Goal: Communication & Community: Answer question/provide support

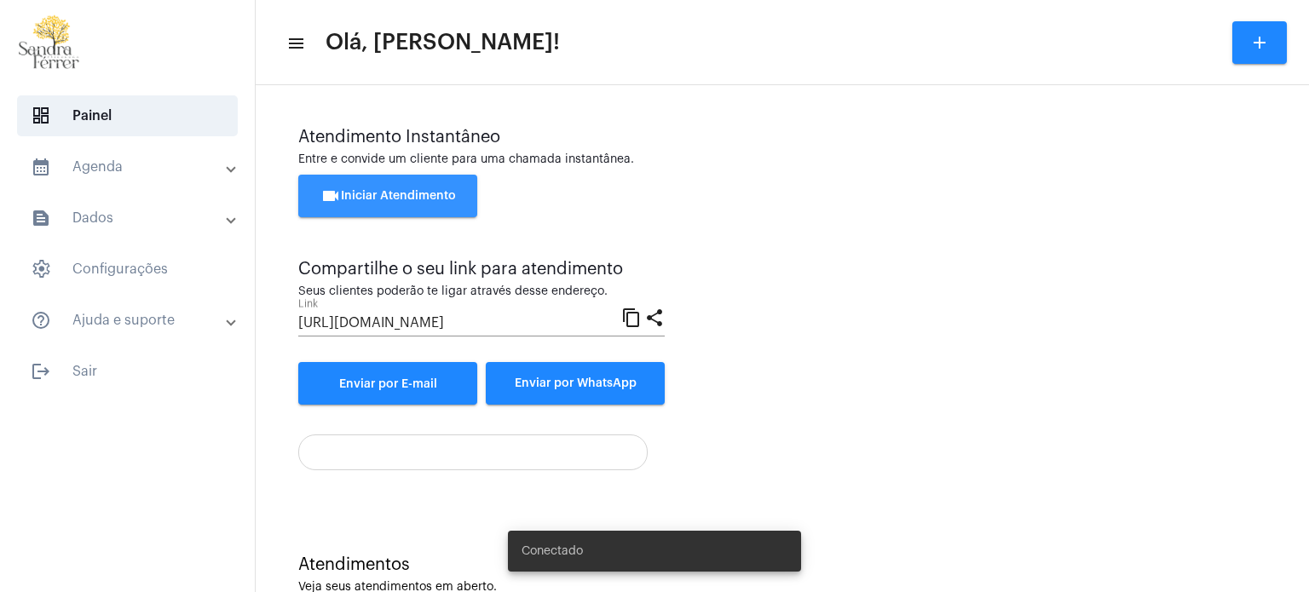
click at [427, 187] on button "videocam Iniciar Atendimento" at bounding box center [387, 196] width 179 height 43
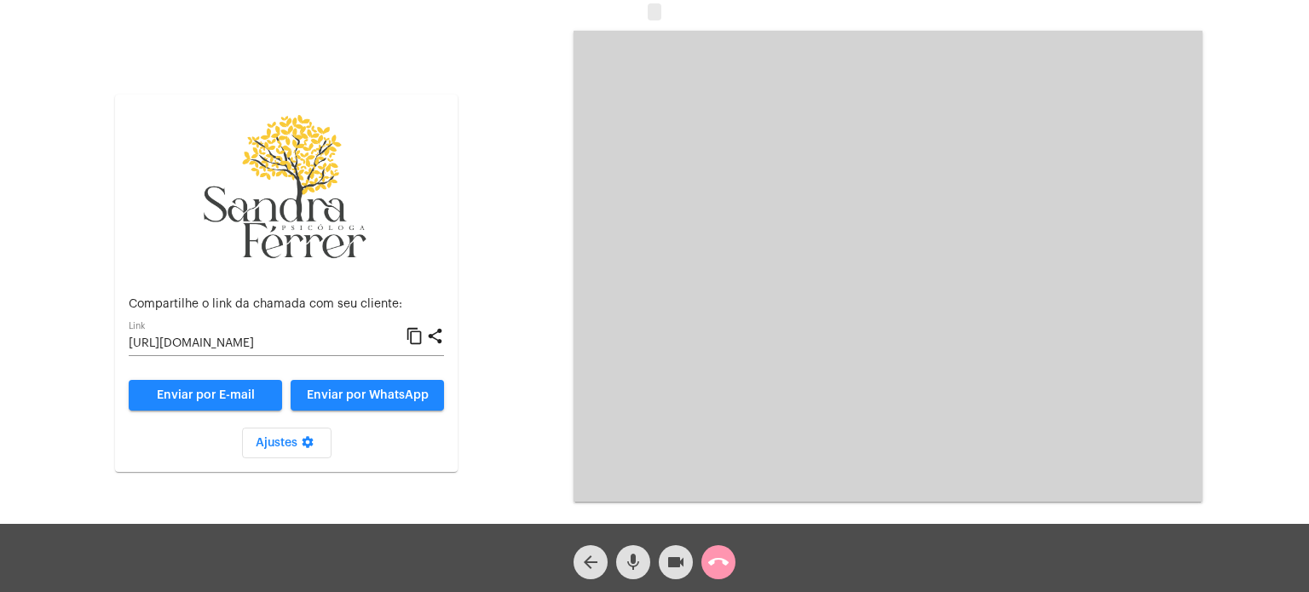
click at [418, 338] on mat-icon "content_copy" at bounding box center [415, 336] width 18 height 20
click at [724, 564] on mat-icon "call_end" at bounding box center [718, 562] width 20 height 20
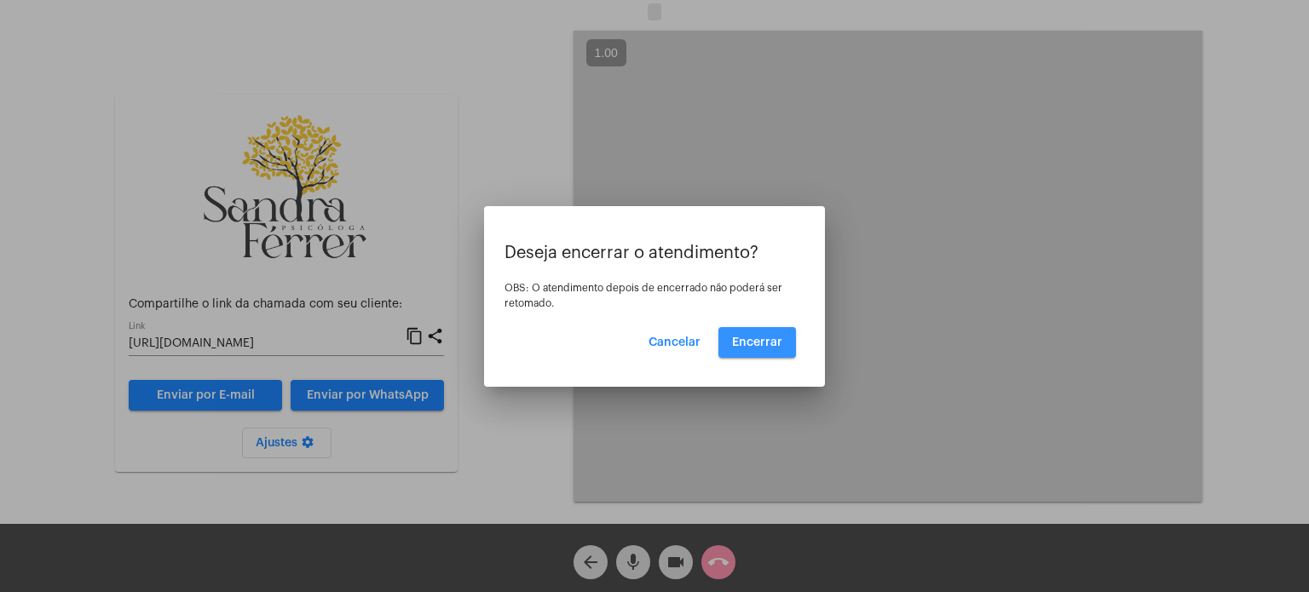
click at [753, 341] on span "Encerrar" at bounding box center [757, 343] width 50 height 12
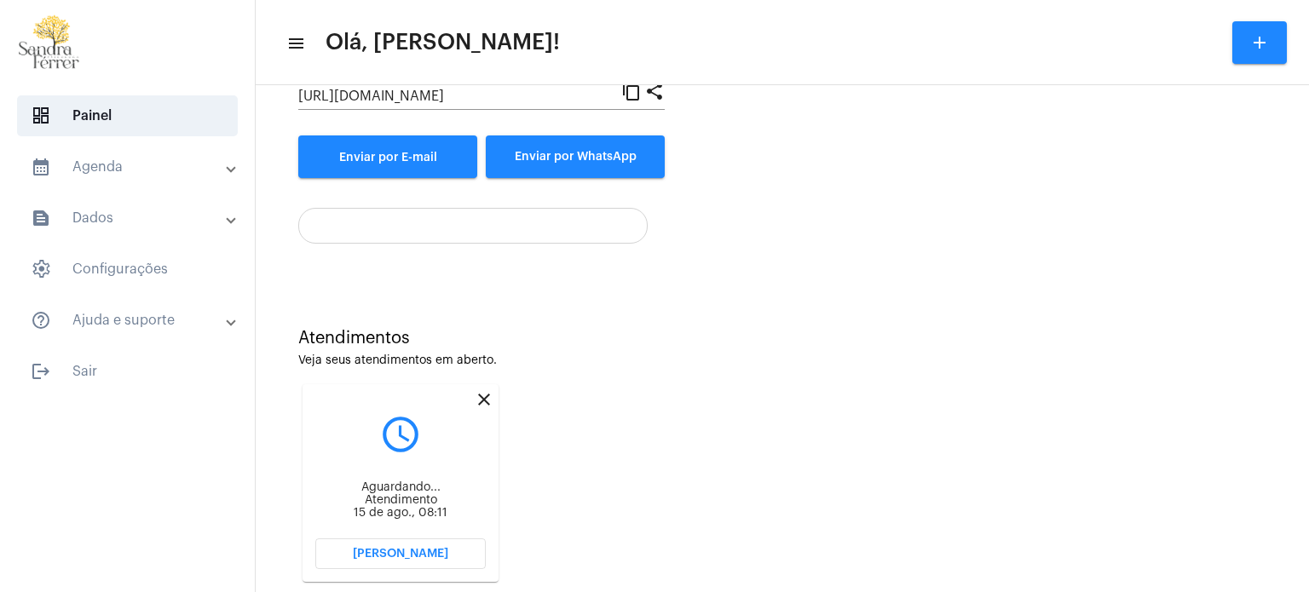
scroll to position [252, 0]
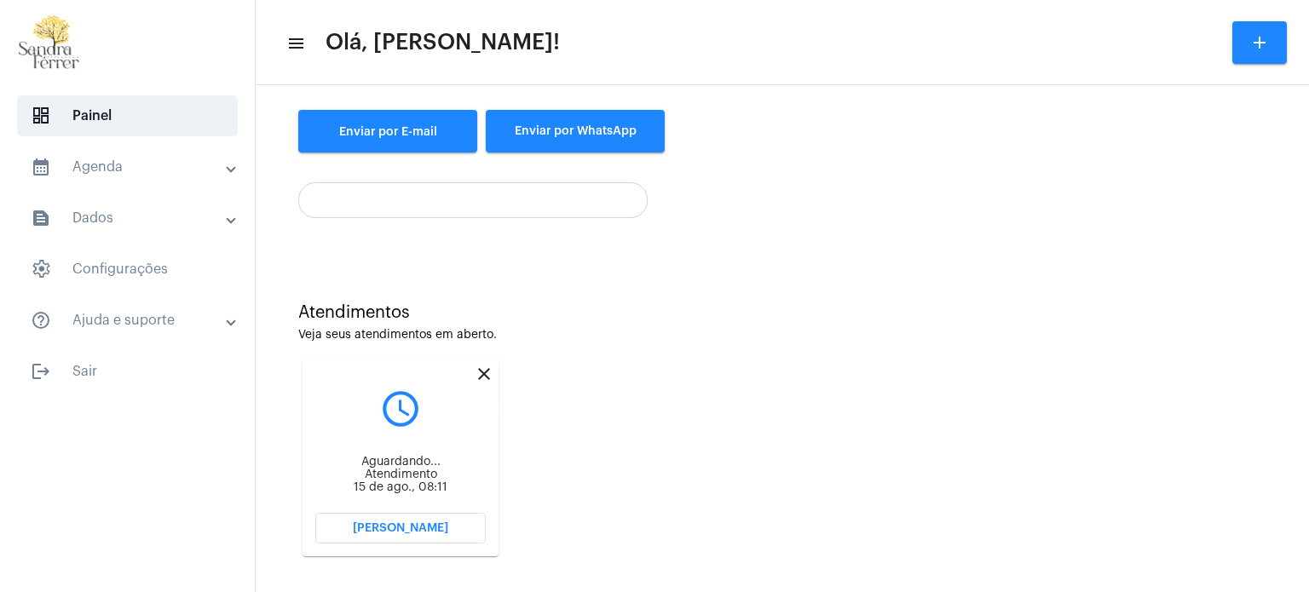
click at [482, 366] on mat-icon "close" at bounding box center [484, 374] width 20 height 20
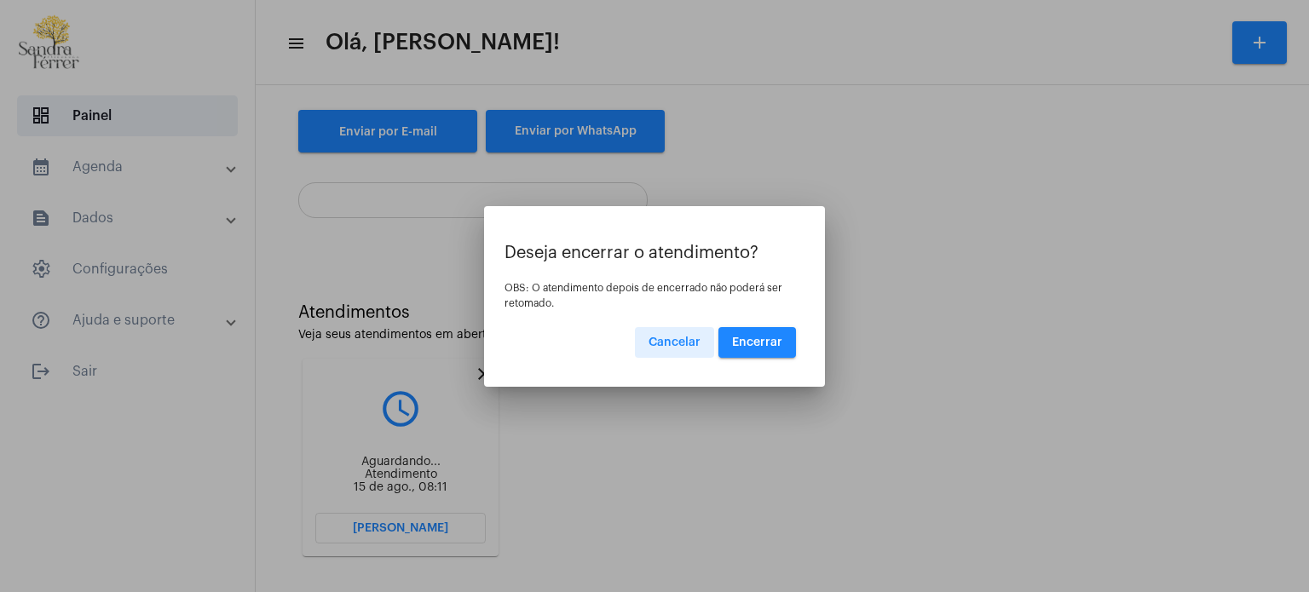
click at [767, 338] on span "Encerrar" at bounding box center [757, 343] width 50 height 12
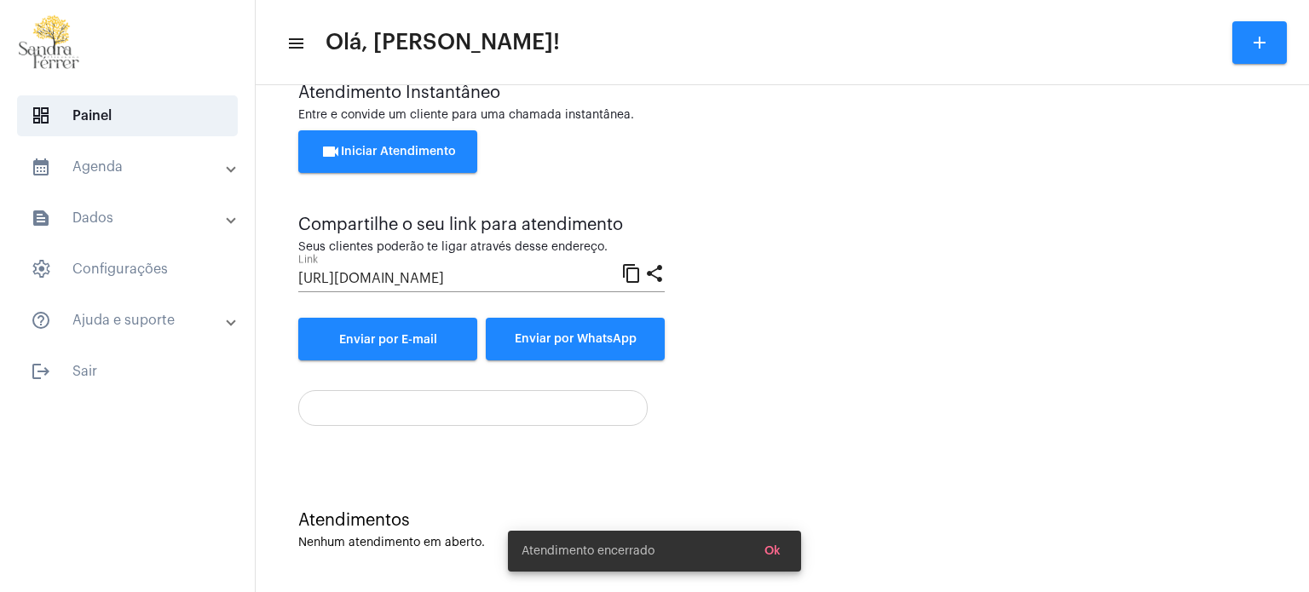
scroll to position [44, 0]
click at [779, 554] on span "Ok" at bounding box center [773, 552] width 16 height 12
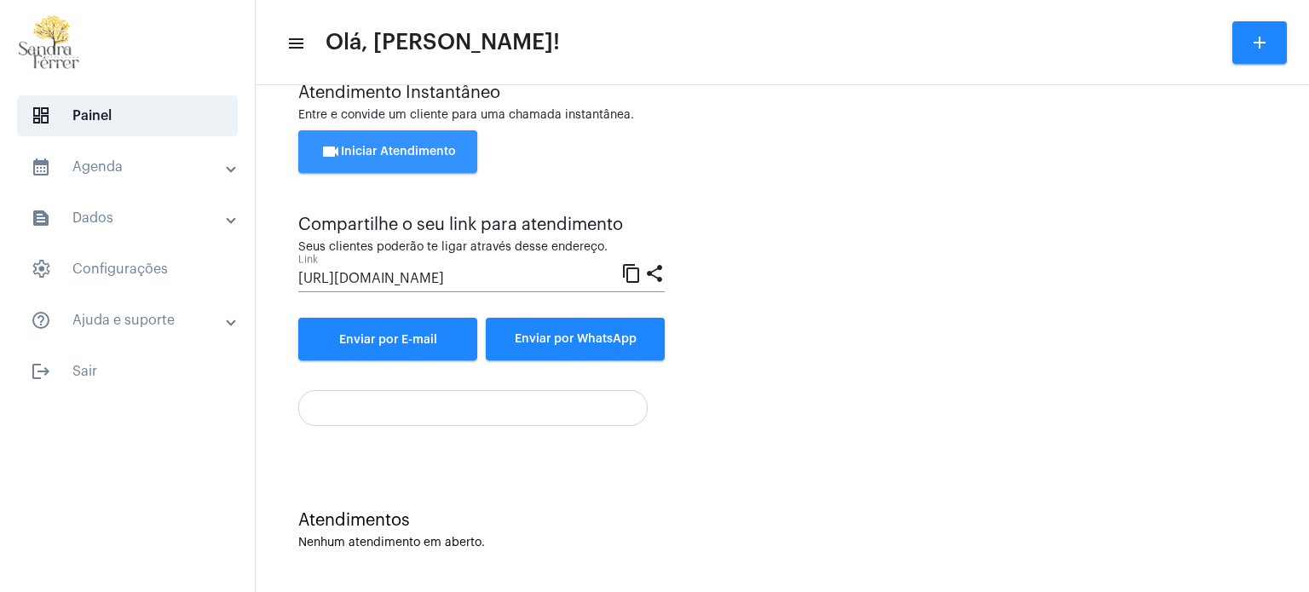
click at [384, 141] on button "videocam Iniciar Atendimento" at bounding box center [387, 151] width 179 height 43
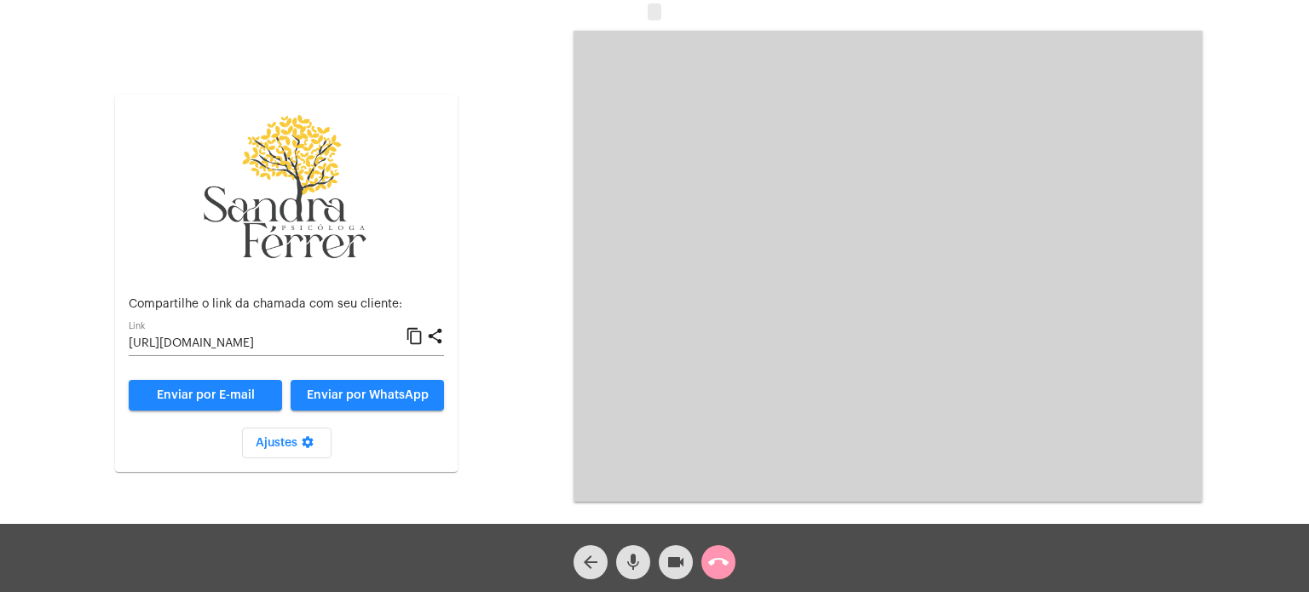
click at [419, 331] on mat-icon "content_copy" at bounding box center [415, 336] width 18 height 20
